Goal: Obtain resource: Download file/media

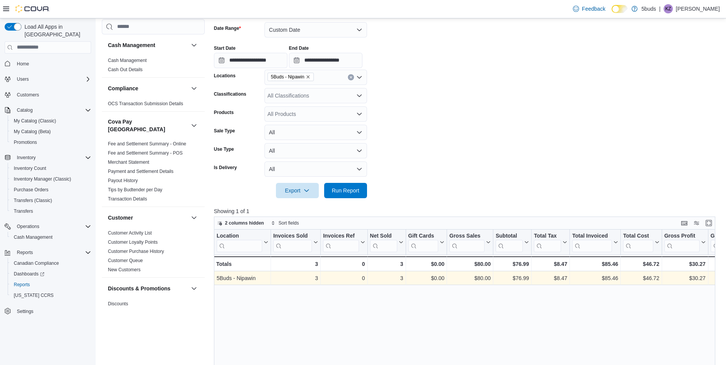
scroll to position [553, 0]
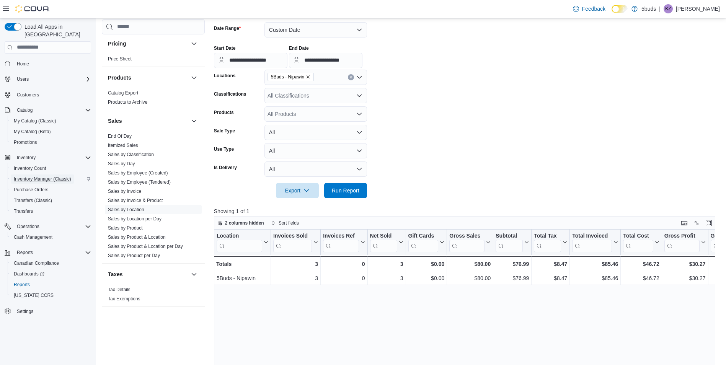
click at [44, 176] on span "Inventory Manager (Classic)" at bounding box center [42, 179] width 57 height 9
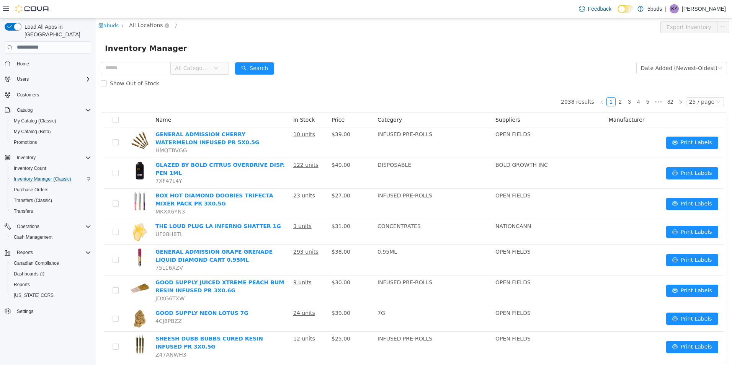
click at [136, 26] on span "All Locations" at bounding box center [146, 25] width 34 height 8
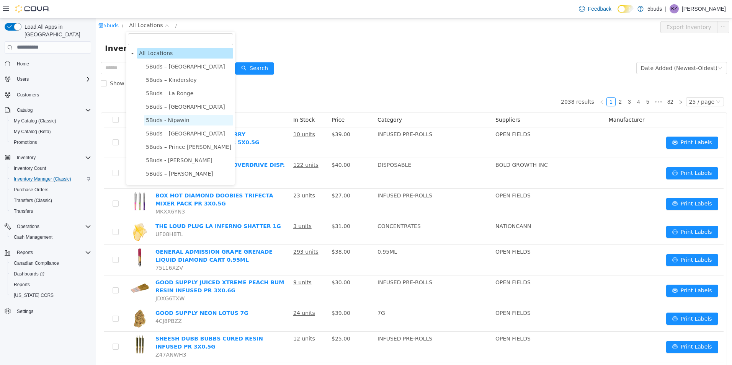
click at [171, 120] on span "5Buds - Nipawin" at bounding box center [168, 120] width 44 height 6
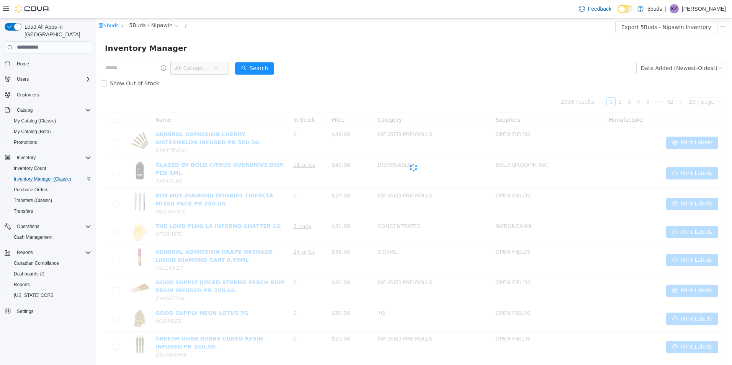
click at [263, 42] on div "Inventory Manager" at bounding box center [414, 48] width 618 height 12
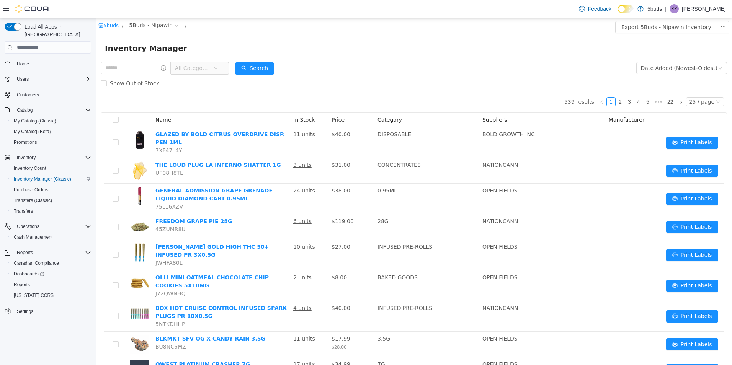
click at [196, 65] on span "All Categories" at bounding box center [192, 68] width 35 height 8
type input "***"
click at [221, 128] on span "TOPICALS" at bounding box center [220, 124] width 37 height 10
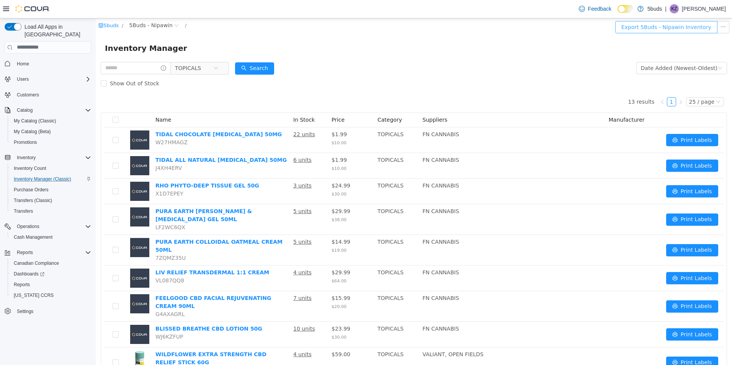
click at [678, 26] on button "Export 5Buds - Nipawin Inventory" at bounding box center [666, 27] width 102 height 12
click at [487, 54] on div "Inventory Manager" at bounding box center [414, 48] width 618 height 12
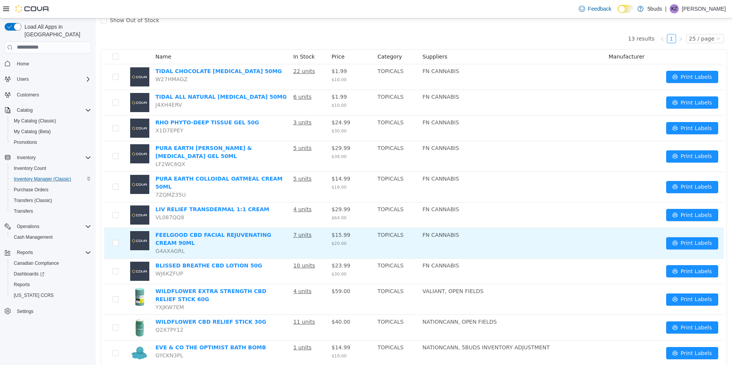
scroll to position [77, 0]
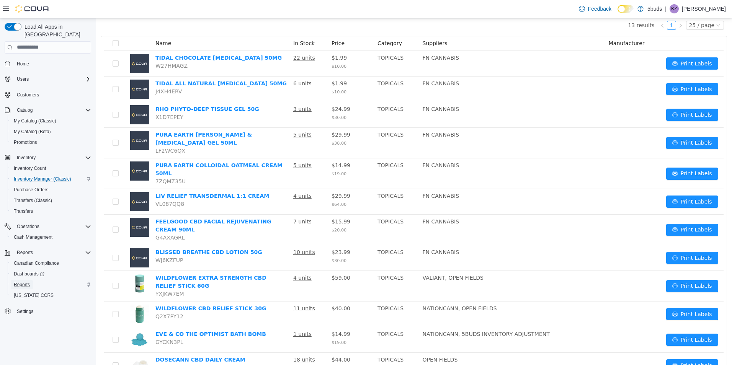
click at [26, 281] on span "Reports" at bounding box center [22, 284] width 16 height 9
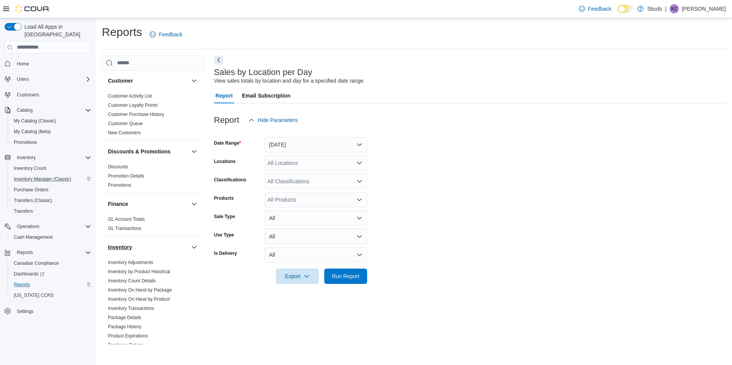
scroll to position [191, 0]
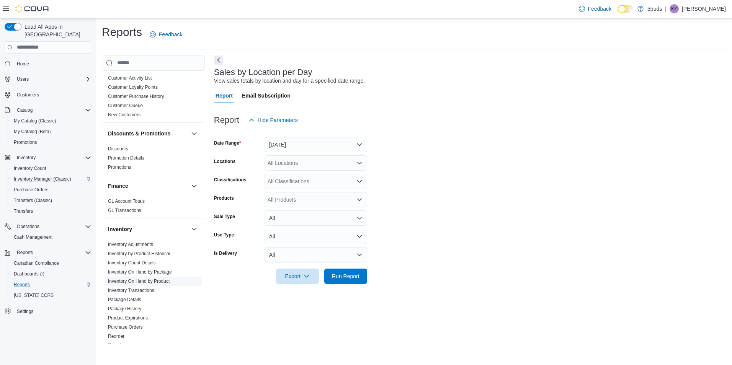
click at [132, 279] on link "Inventory On Hand by Product" at bounding box center [139, 281] width 62 height 5
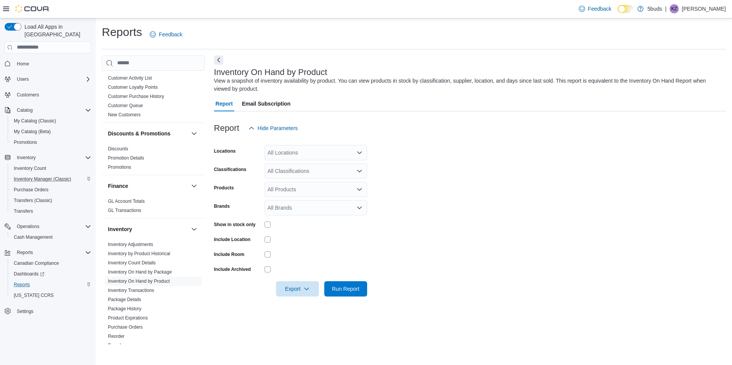
click at [300, 157] on div "All Locations" at bounding box center [316, 152] width 103 height 15
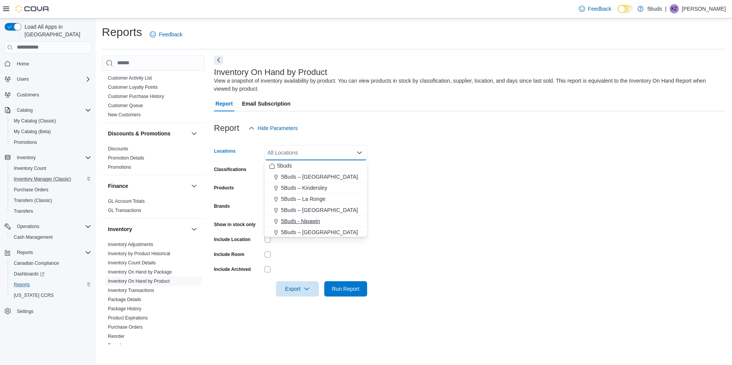
click at [310, 220] on span "5Buds - Nipawin" at bounding box center [300, 221] width 39 height 8
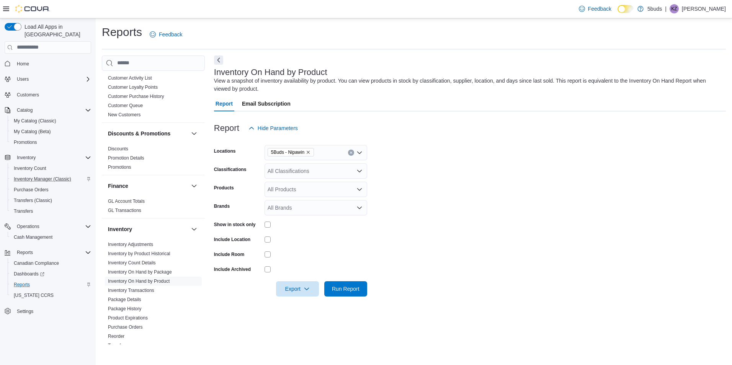
drag, startPoint x: 436, startPoint y: 218, endPoint x: 352, endPoint y: 180, distance: 92.2
click at [434, 216] on form "Locations 5Buds - Nipawin Classifications All Classifications Products All Prod…" at bounding box center [470, 216] width 512 height 161
click at [328, 171] on div "All Classifications" at bounding box center [316, 170] width 103 height 15
click at [297, 243] on span "28G" at bounding box center [294, 246] width 10 height 8
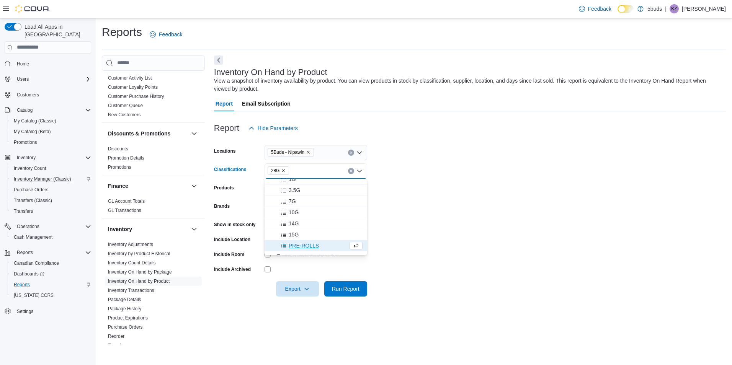
click at [439, 221] on form "Locations 5Buds - [GEOGRAPHIC_DATA] Classifications 28G Combo box. Selected. 28…" at bounding box center [470, 216] width 512 height 161
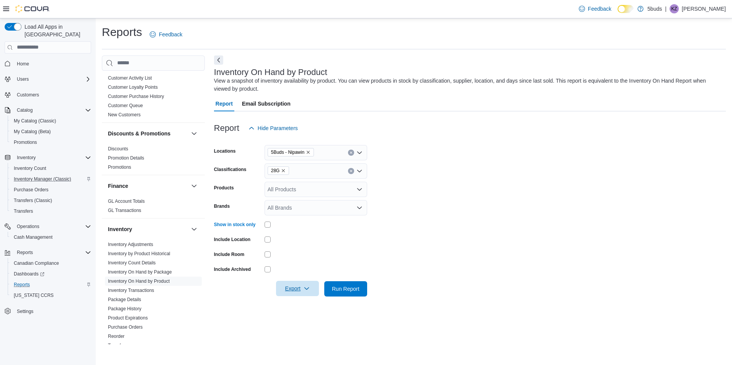
click at [309, 294] on span "Export" at bounding box center [298, 288] width 34 height 15
click at [314, 305] on span "Export to Excel" at bounding box center [298, 304] width 34 height 6
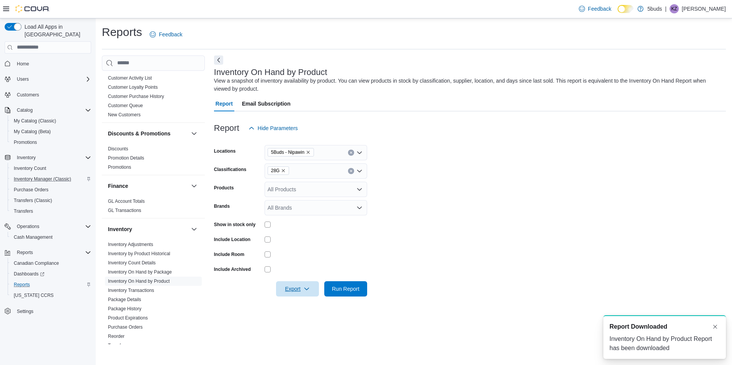
scroll to position [0, 0]
